Goal: Transaction & Acquisition: Purchase product/service

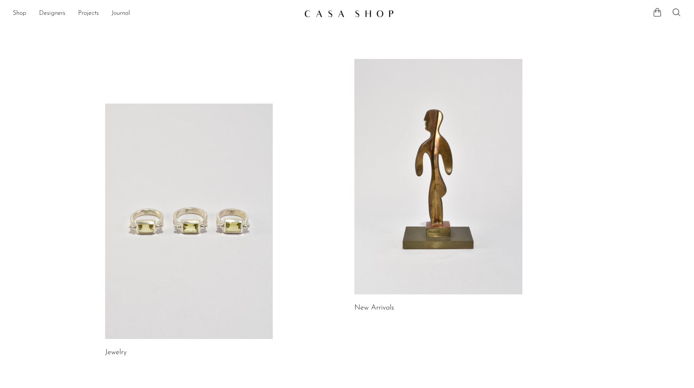
click at [197, 224] on link at bounding box center [189, 221] width 168 height 235
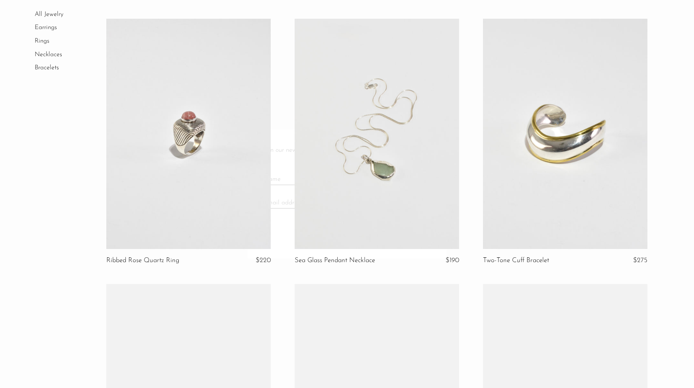
scroll to position [586, 0]
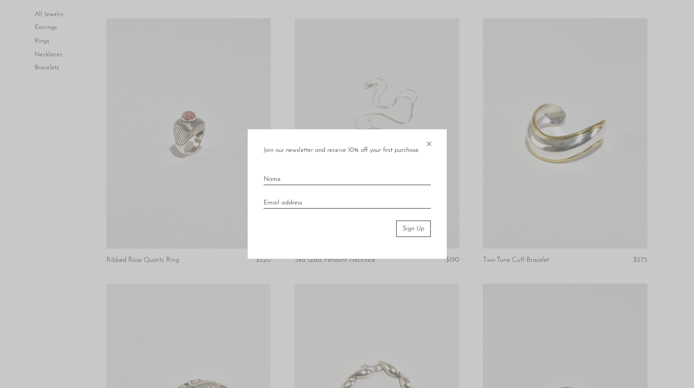
click at [430, 144] on span "×" at bounding box center [429, 141] width 8 height 25
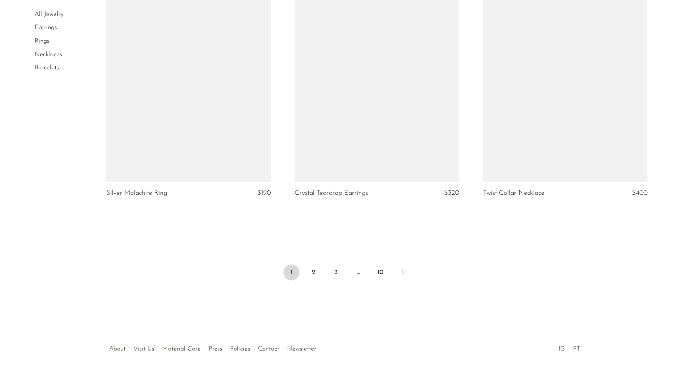
scroll to position [3042, 0]
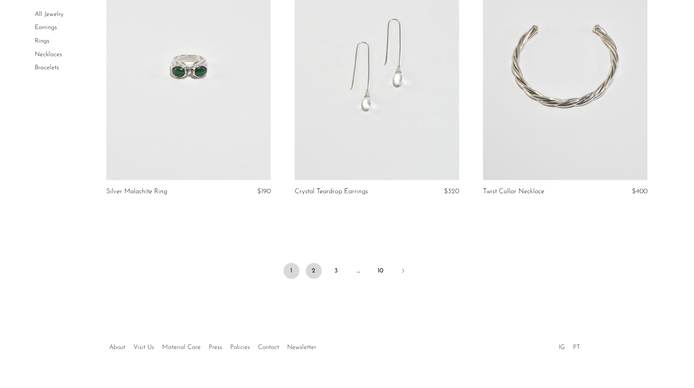
click at [312, 270] on link "2" at bounding box center [314, 271] width 16 height 16
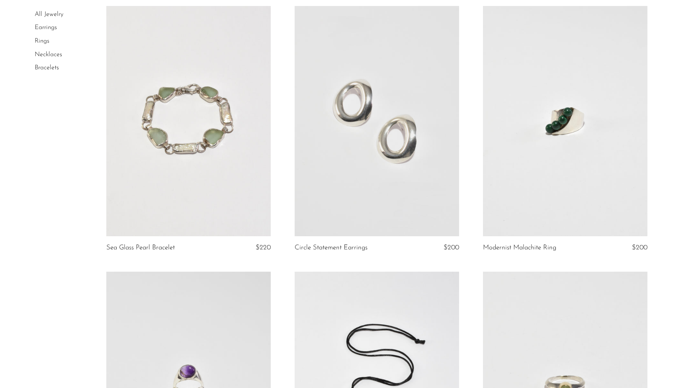
scroll to position [606, 0]
click at [532, 125] on link at bounding box center [565, 121] width 164 height 230
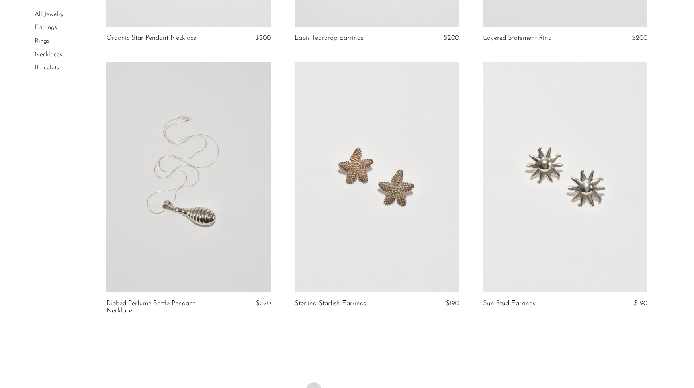
scroll to position [3070, 0]
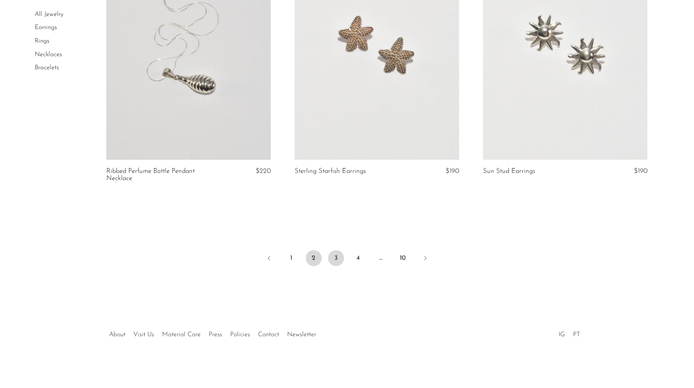
click at [331, 260] on link "3" at bounding box center [336, 258] width 16 height 16
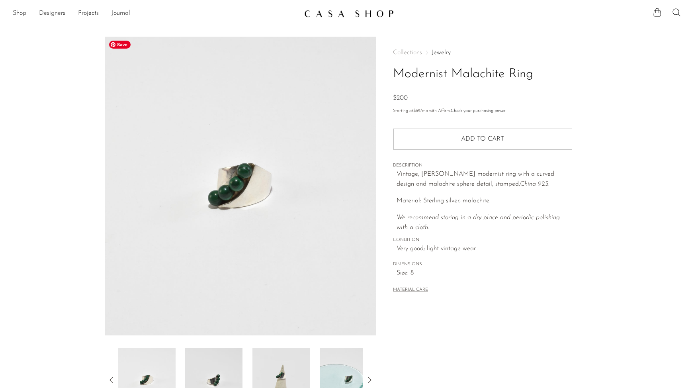
scroll to position [131, 0]
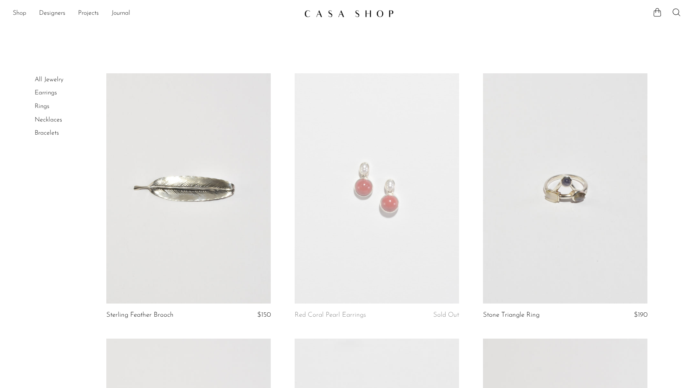
click at [21, 14] on link "Shop" at bounding box center [20, 13] width 14 height 10
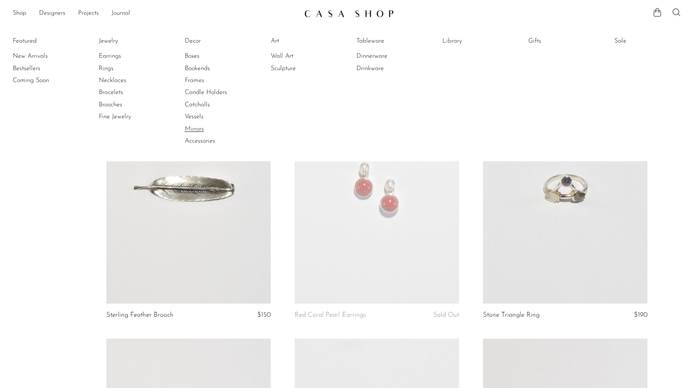
click at [201, 127] on link "Mirrors" at bounding box center [215, 129] width 60 height 9
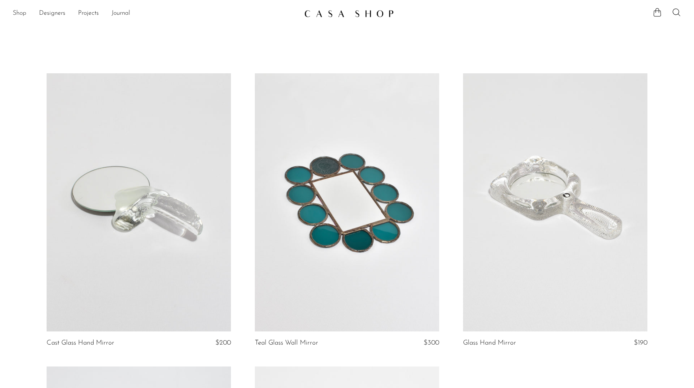
click at [22, 15] on link "Shop" at bounding box center [20, 13] width 14 height 10
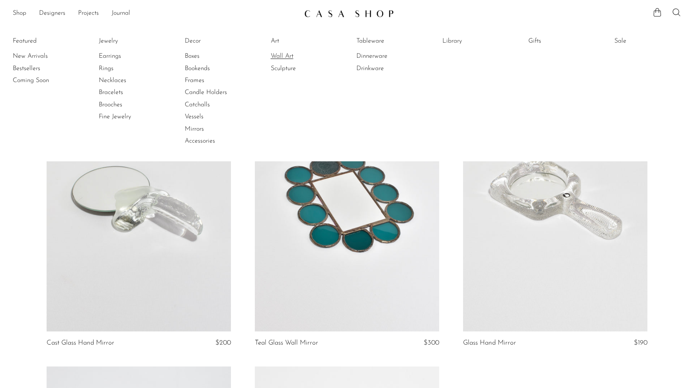
click at [283, 55] on link "Wall Art" at bounding box center [301, 56] width 60 height 9
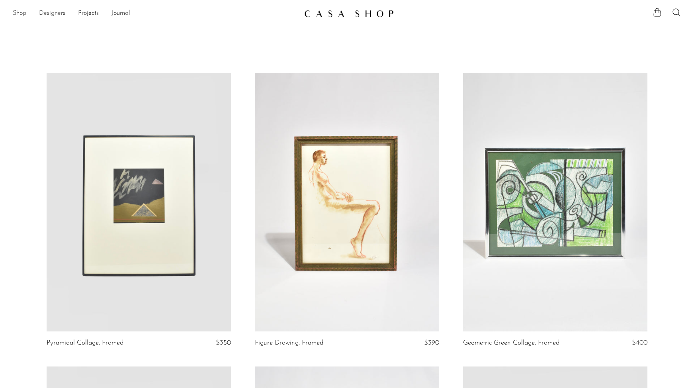
click at [18, 14] on link "Shop" at bounding box center [20, 13] width 14 height 10
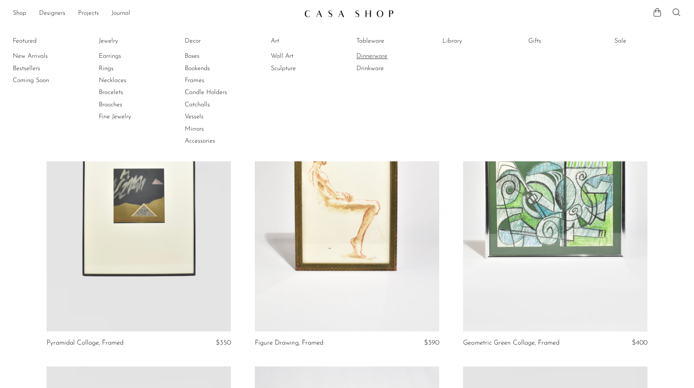
click at [369, 58] on link "Dinnerware" at bounding box center [386, 56] width 60 height 9
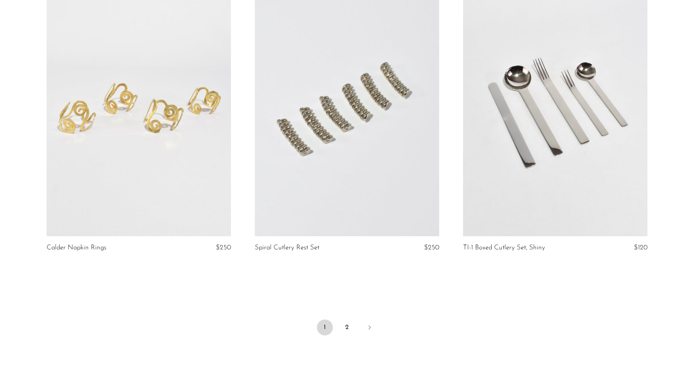
scroll to position [3318, 0]
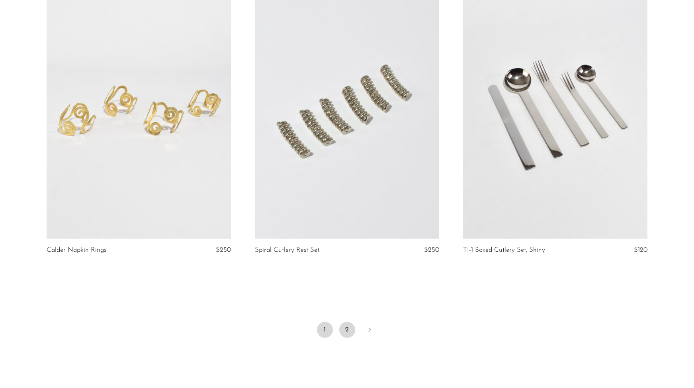
click at [346, 325] on link "2" at bounding box center [347, 330] width 16 height 16
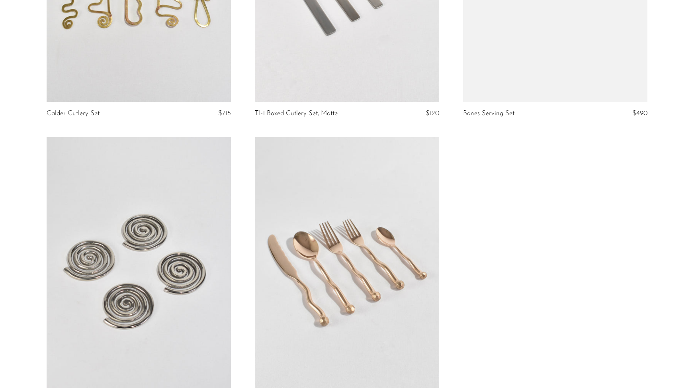
scroll to position [230, 0]
click at [104, 293] on link at bounding box center [139, 265] width 184 height 258
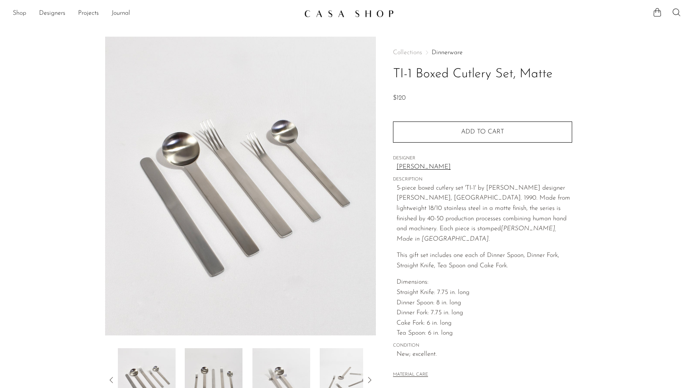
click at [24, 13] on link "Shop" at bounding box center [20, 13] width 14 height 10
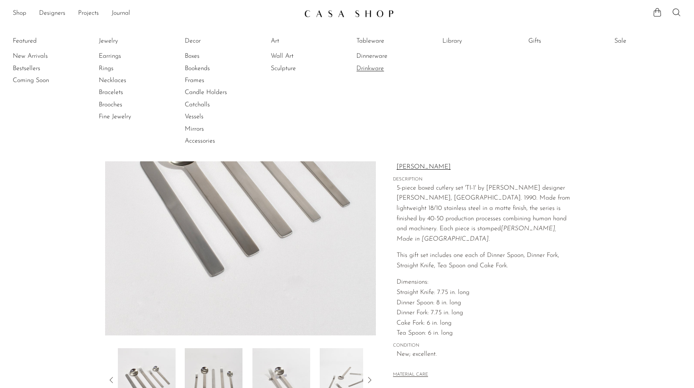
click at [367, 72] on link "Drinkware" at bounding box center [386, 68] width 60 height 9
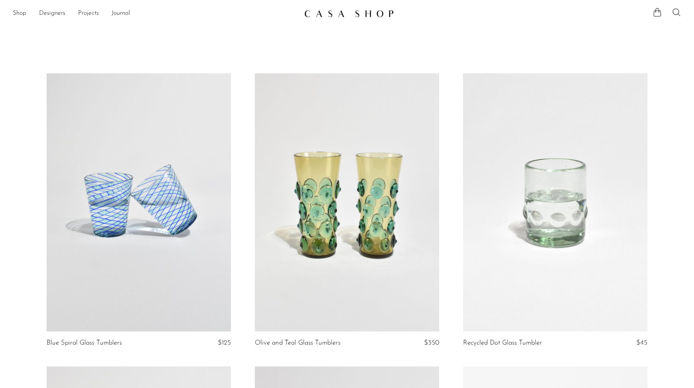
click at [531, 180] on link at bounding box center [555, 202] width 184 height 258
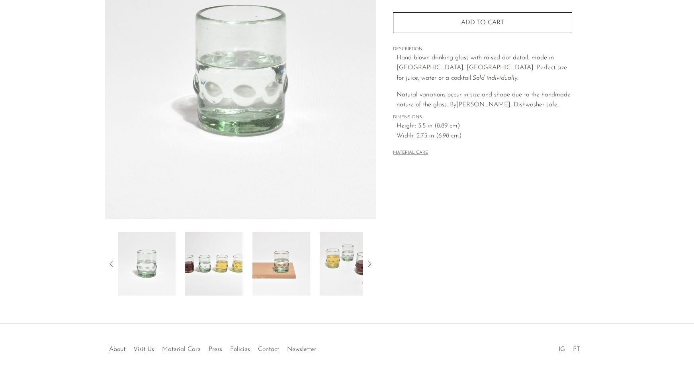
scroll to position [131, 0]
